Goal: Transaction & Acquisition: Purchase product/service

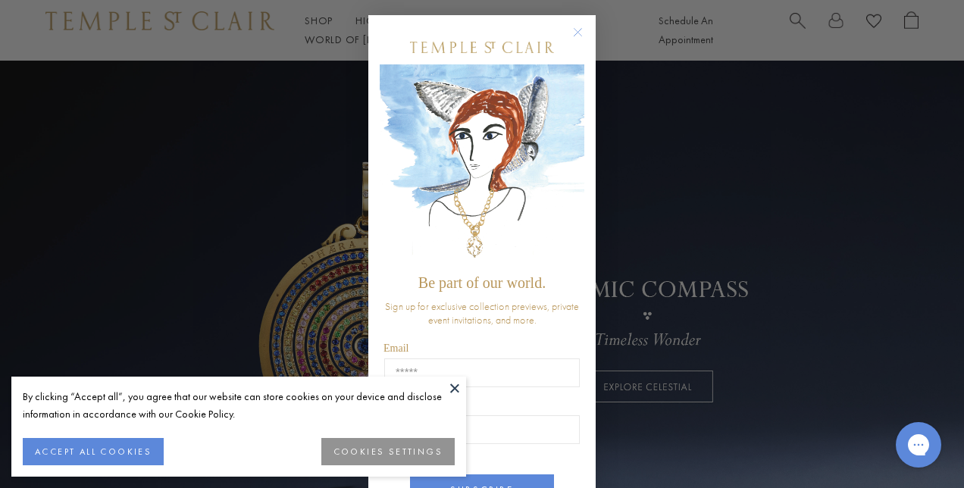
click at [574, 28] on circle "Close dialog" at bounding box center [578, 33] width 18 height 18
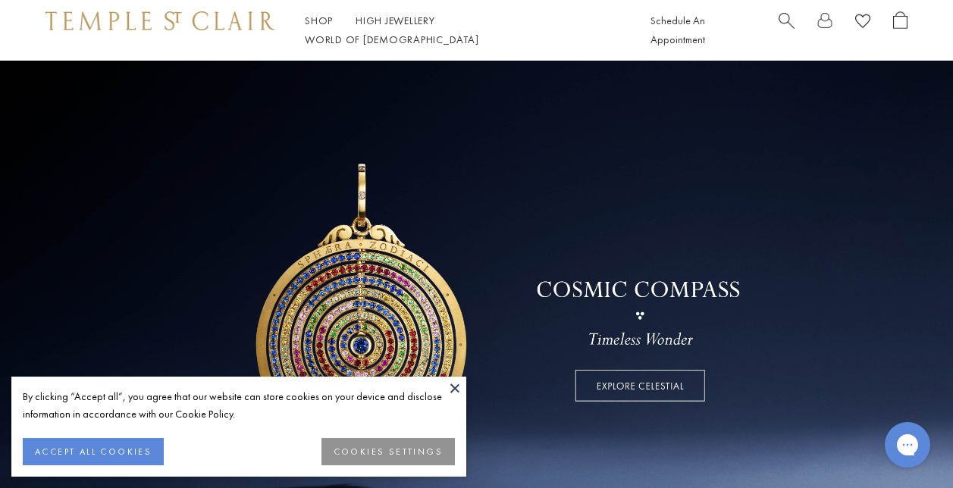
click at [453, 390] on button at bounding box center [455, 388] width 23 height 23
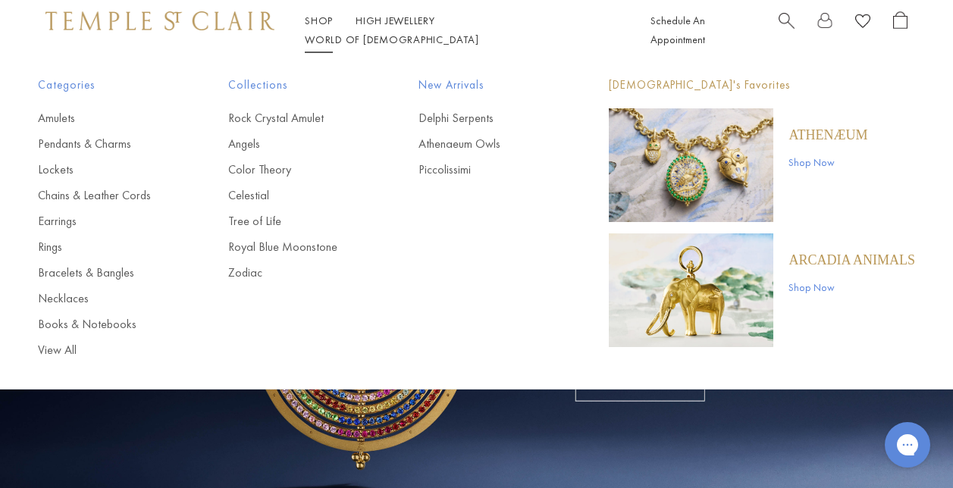
click at [317, 27] on link "Shop Shop" at bounding box center [319, 21] width 28 height 14
click at [80, 296] on link "Necklaces" at bounding box center [103, 298] width 130 height 17
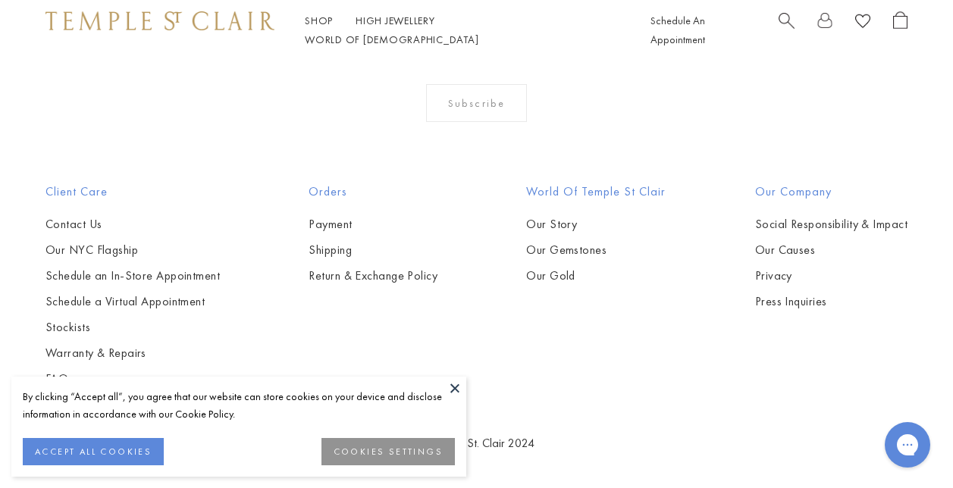
scroll to position [2464, 0]
